Goal: Navigation & Orientation: Find specific page/section

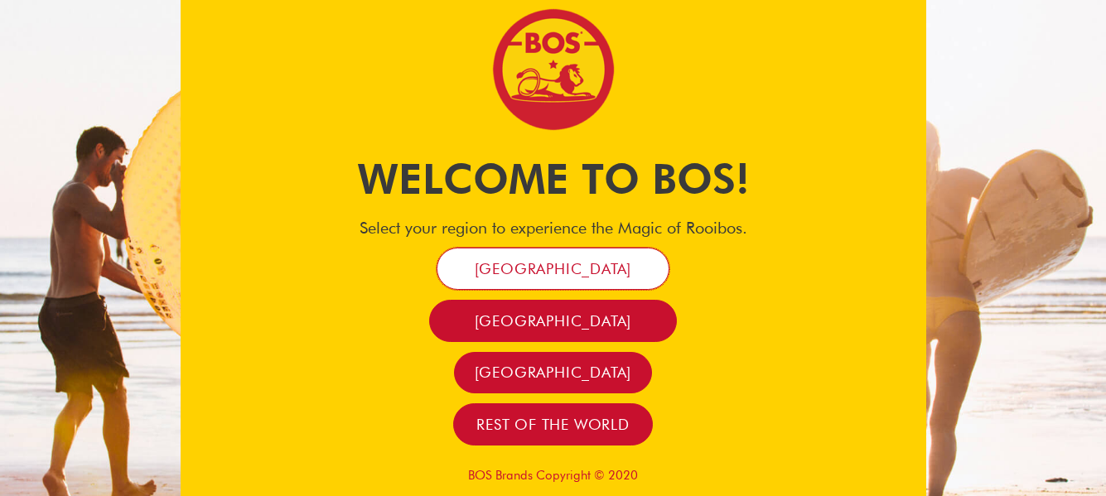
click at [559, 256] on link "[GEOGRAPHIC_DATA]" at bounding box center [553, 269] width 234 height 42
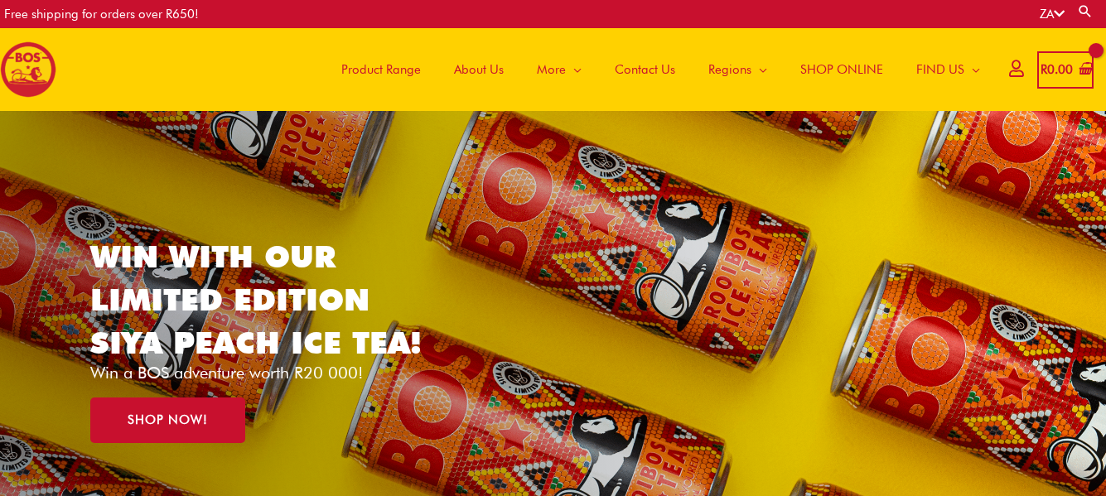
click at [407, 72] on span "Product Range" at bounding box center [381, 70] width 80 height 50
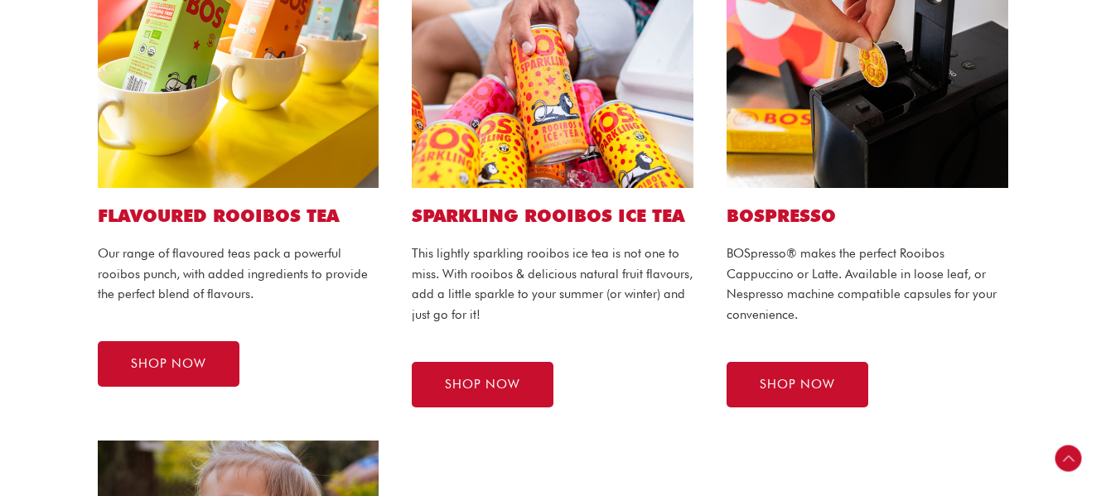
scroll to position [1074, 0]
